Goal: Task Accomplishment & Management: Manage account settings

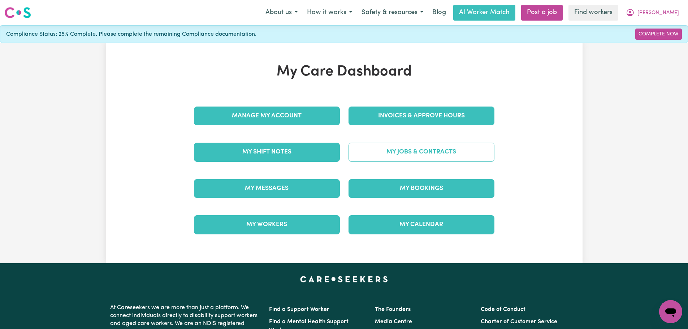
click at [421, 150] on link "My Jobs & Contracts" at bounding box center [422, 152] width 146 height 19
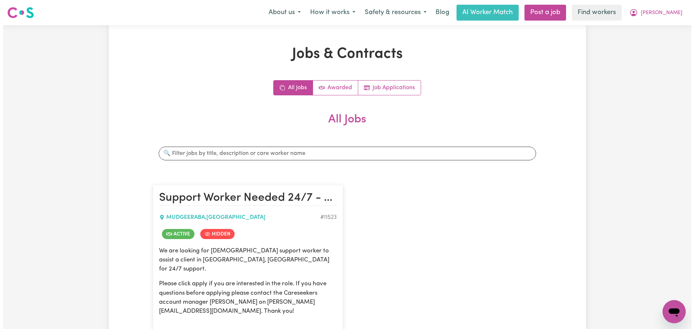
scroll to position [145, 0]
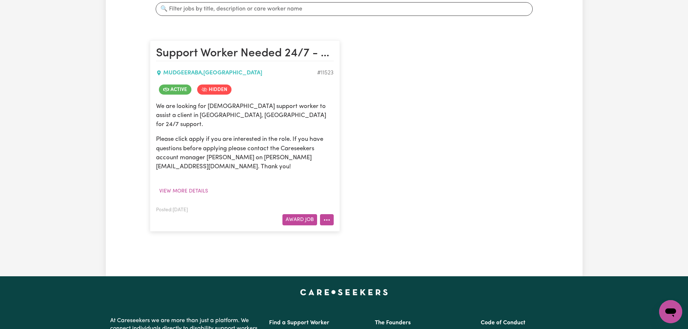
click at [333, 214] on button "More options" at bounding box center [327, 219] width 14 height 11
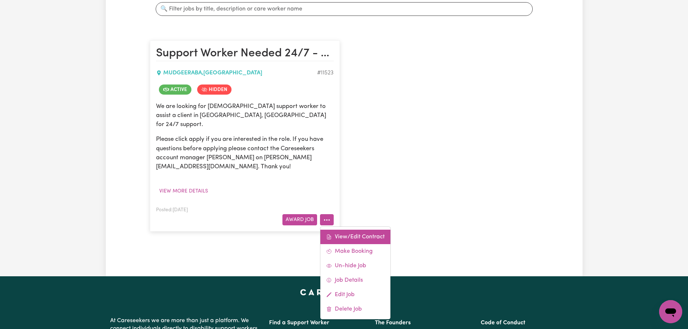
click at [347, 230] on link "View/Edit Contract" at bounding box center [355, 237] width 70 height 14
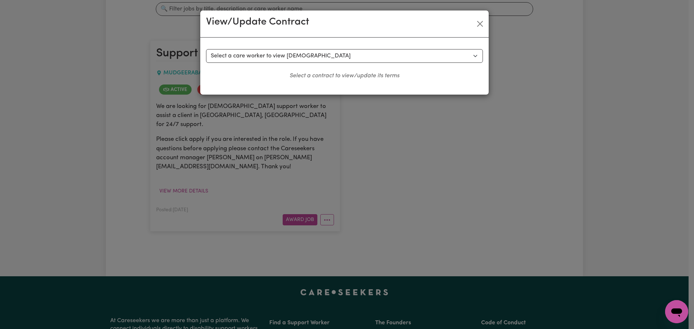
click at [331, 46] on div "Select a contract to view Select a care worker to view [DEMOGRAPHIC_DATA] #8592…" at bounding box center [344, 66] width 288 height 57
click at [333, 60] on select "Select a care worker to view [DEMOGRAPHIC_DATA] #8592 - [PERSON_NAME] (contract…" at bounding box center [344, 56] width 277 height 14
click at [206, 49] on select "Select a care worker to view [DEMOGRAPHIC_DATA] #8592 - [PERSON_NAME] (contract…" at bounding box center [344, 56] width 277 height 14
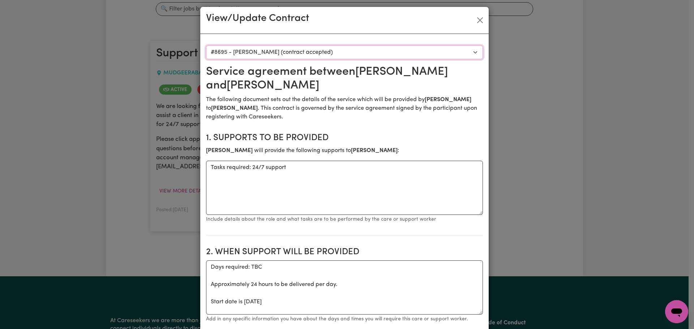
scroll to position [0, 0]
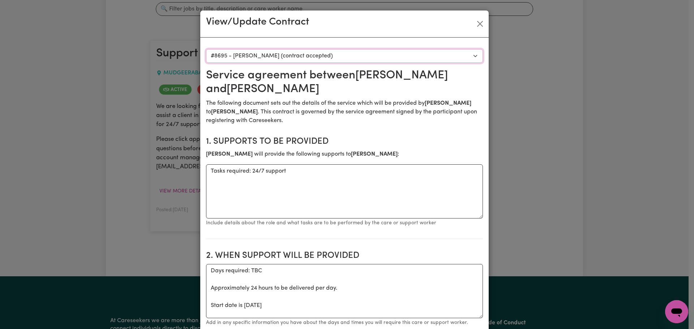
click at [310, 55] on select "Select a care worker to view [DEMOGRAPHIC_DATA] #8592 - [PERSON_NAME] (contract…" at bounding box center [344, 56] width 277 height 14
select select "8460"
click at [206, 49] on select "Select a care worker to view [DEMOGRAPHIC_DATA] #8592 - [PERSON_NAME] (contract…" at bounding box center [344, 56] width 277 height 14
type textarea "Days required: TBC Approximately 24 hours to be delivered per day. Start date i…"
type input "[PERSON_NAME]"
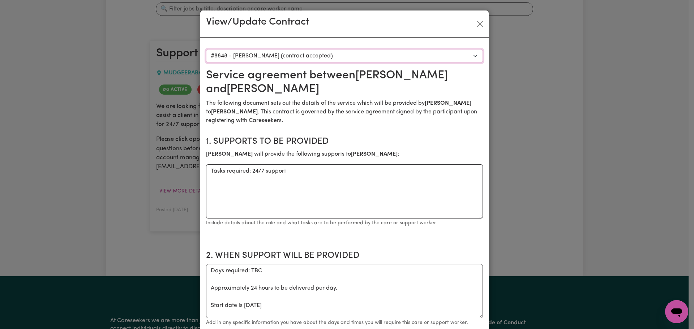
type input "0434 252 254"
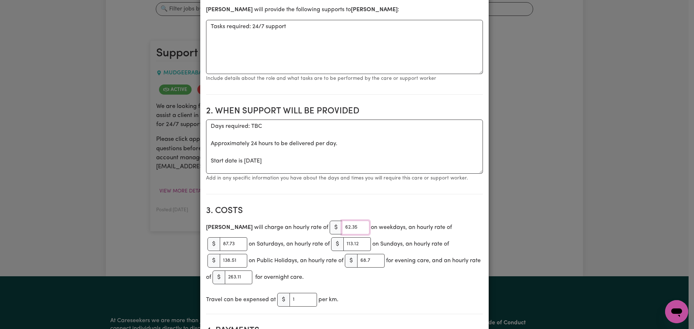
click at [342, 228] on input "62.35" at bounding box center [355, 228] width 27 height 14
click at [247, 237] on input "87.73" at bounding box center [233, 244] width 27 height 14
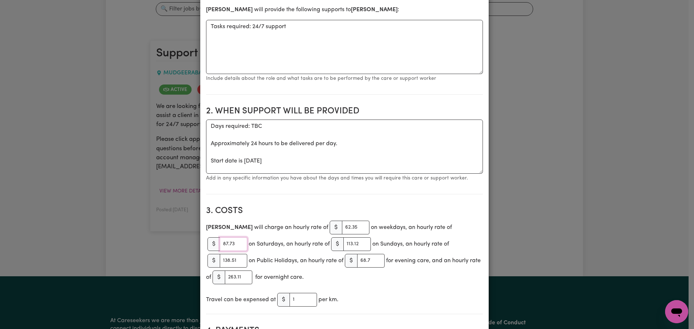
click at [247, 237] on input "87.73" at bounding box center [233, 244] width 27 height 14
click at [343, 244] on input "113.12" at bounding box center [356, 244] width 27 height 14
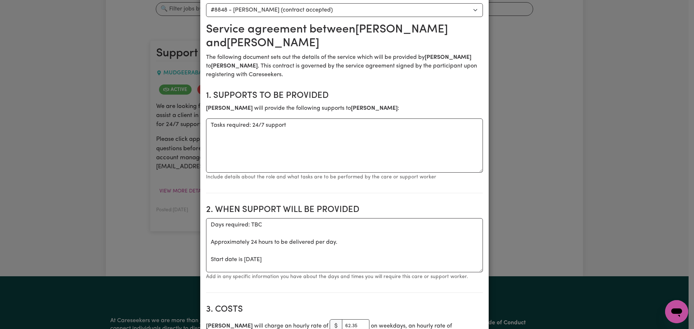
scroll to position [0, 0]
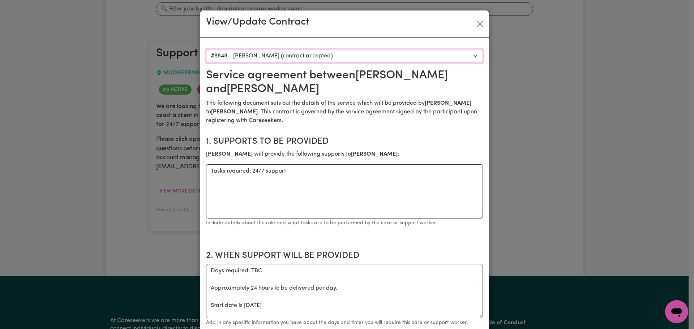
drag, startPoint x: 282, startPoint y: 49, endPoint x: 282, endPoint y: 55, distance: 5.1
click at [282, 49] on select "Select a care worker to view [DEMOGRAPHIC_DATA] #8592 - [PERSON_NAME] (contract…" at bounding box center [344, 56] width 277 height 14
click at [287, 60] on select "Select a care worker to view [DEMOGRAPHIC_DATA] #8592 - [PERSON_NAME] (contract…" at bounding box center [344, 56] width 277 height 14
select select "9722"
click at [206, 49] on select "Select a care worker to view [DEMOGRAPHIC_DATA] #8592 - [PERSON_NAME] (contract…" at bounding box center [344, 56] width 277 height 14
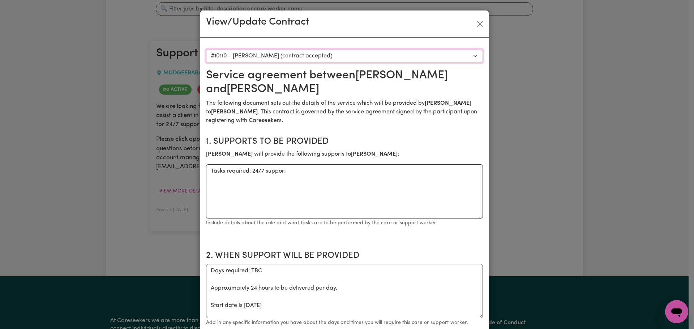
type textarea "Days required: TBC Approximately 24 hours to be delivered per day. Start date i…"
type input "Support Coordinator"
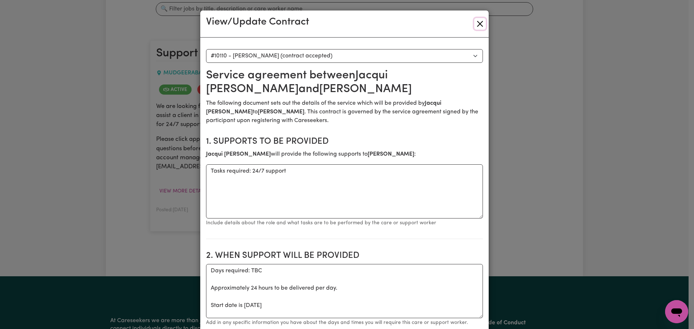
click at [475, 22] on button "Close" at bounding box center [480, 24] width 12 height 12
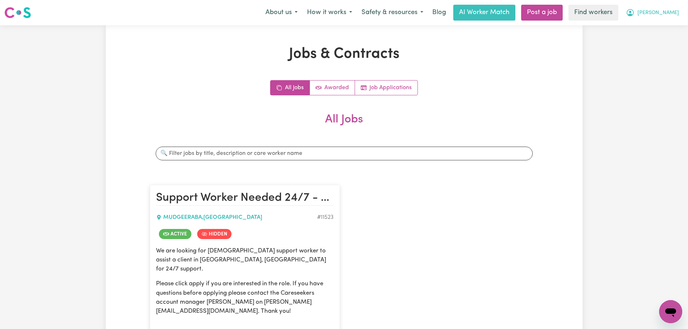
click at [673, 12] on span "[PERSON_NAME]" at bounding box center [659, 13] width 42 height 8
click at [673, 23] on link "My Dashboard" at bounding box center [654, 28] width 57 height 14
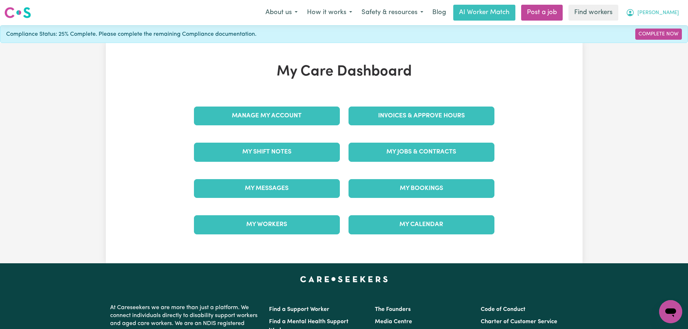
click at [677, 15] on span "[PERSON_NAME]" at bounding box center [659, 13] width 42 height 8
click at [658, 47] on link "Logout" at bounding box center [654, 42] width 57 height 14
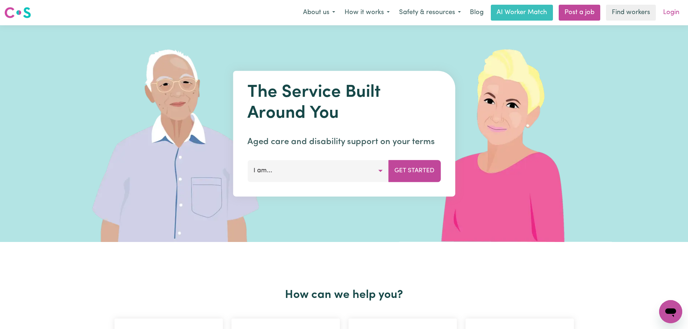
click at [669, 14] on link "Login" at bounding box center [671, 13] width 25 height 16
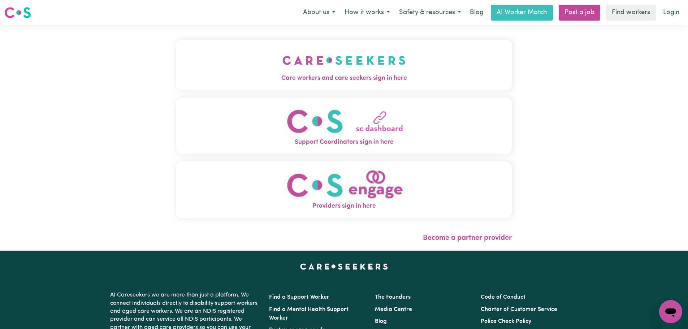
click at [176, 63] on button "Care workers and care seekers sign in here" at bounding box center [344, 65] width 336 height 51
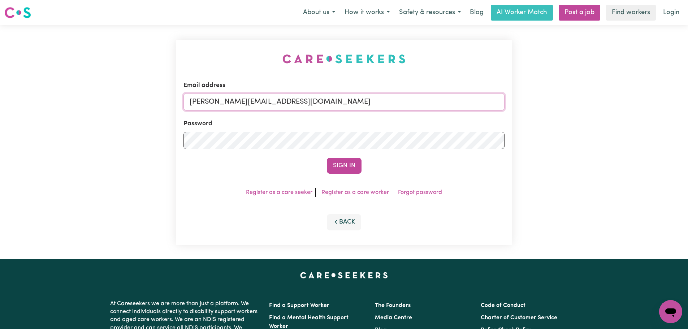
drag, startPoint x: 327, startPoint y: 103, endPoint x: 323, endPoint y: 111, distance: 8.7
click at [327, 103] on input "[PERSON_NAME][EMAIL_ADDRESS][DOMAIN_NAME]" at bounding box center [344, 101] width 321 height 17
drag, startPoint x: 343, startPoint y: 175, endPoint x: 345, endPoint y: 169, distance: 6.4
click at [343, 175] on div "Email address [PERSON_NAME][EMAIL_ADDRESS][DOMAIN_NAME] Password Sign In Regist…" at bounding box center [344, 142] width 336 height 205
click at [345, 164] on button "Sign In" at bounding box center [344, 166] width 35 height 16
